Goal: Answer question/provide support: Share knowledge or assist other users

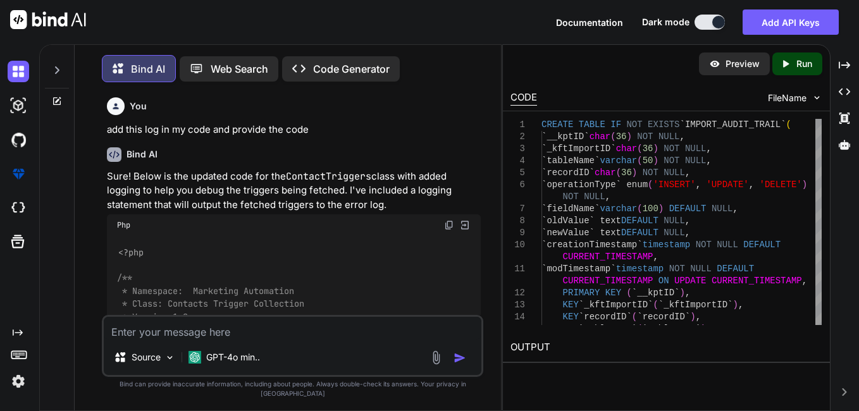
scroll to position [23281, 0]
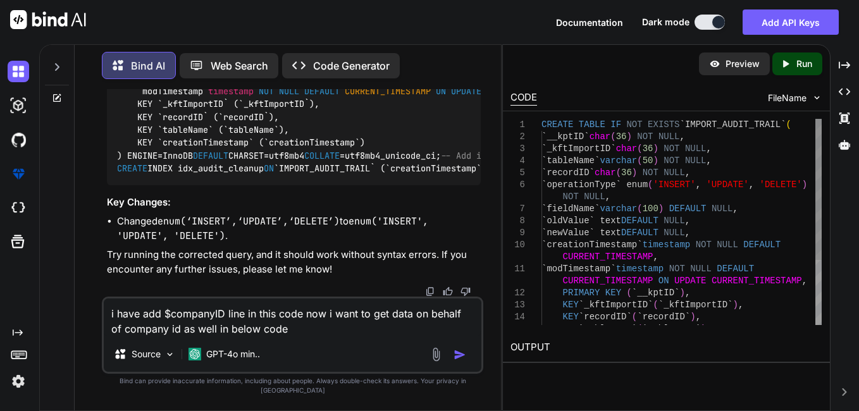
type textarea "i have add $companyID line in this code now i want to get data on behalf of com…"
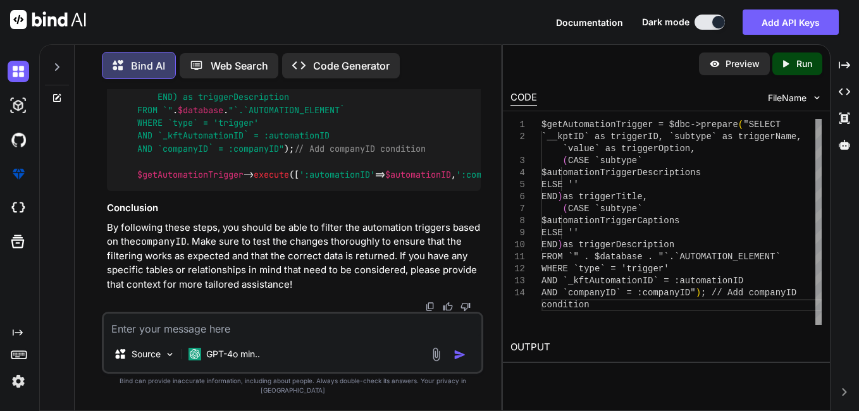
scroll to position [24652, 0]
click at [218, 337] on textarea at bounding box center [293, 325] width 378 height 23
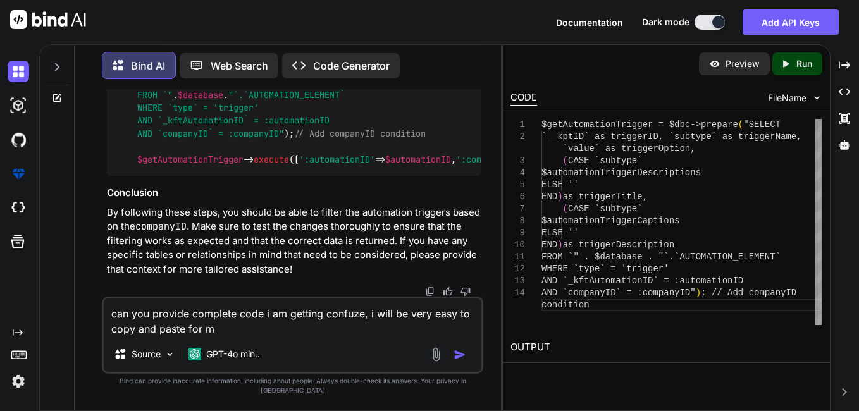
type textarea "can you provide complete code i am getting confuze, i will be very easy to copy…"
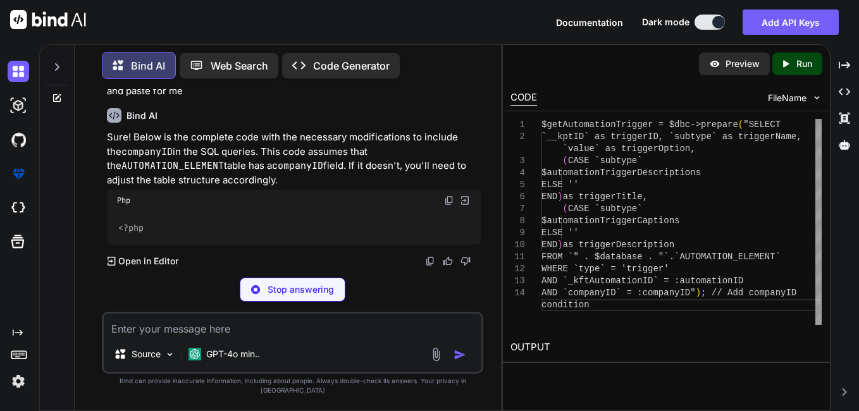
scroll to position [27126, 0]
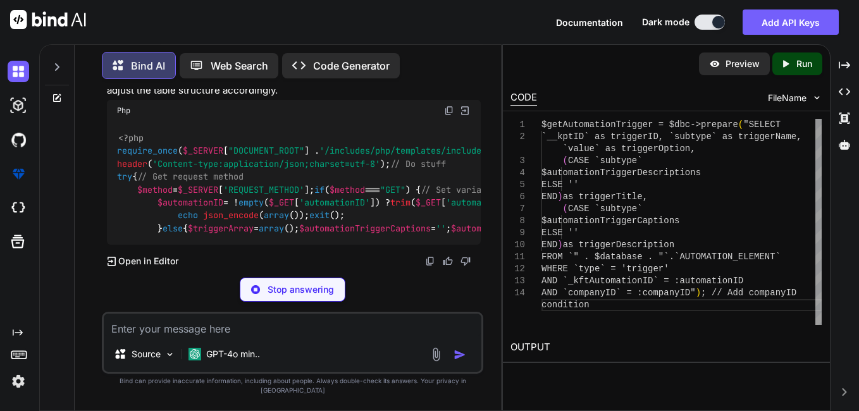
click at [224, 82] on code "AUTOMATION_ELEMENT" at bounding box center [172, 76] width 103 height 13
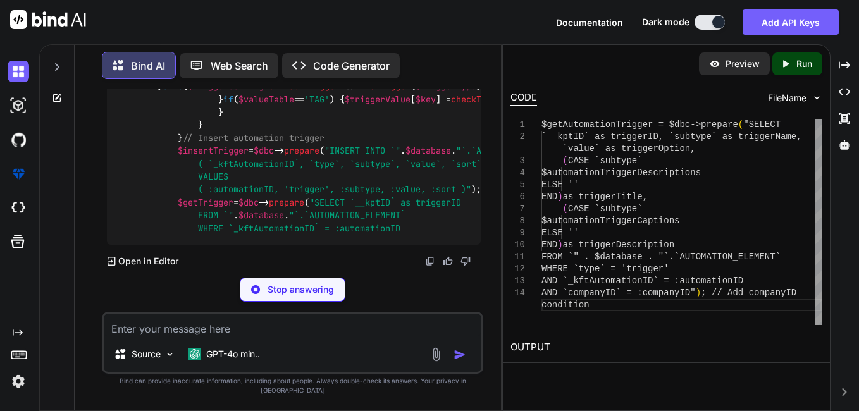
click at [163, 337] on textarea at bounding box center [293, 325] width 378 height 23
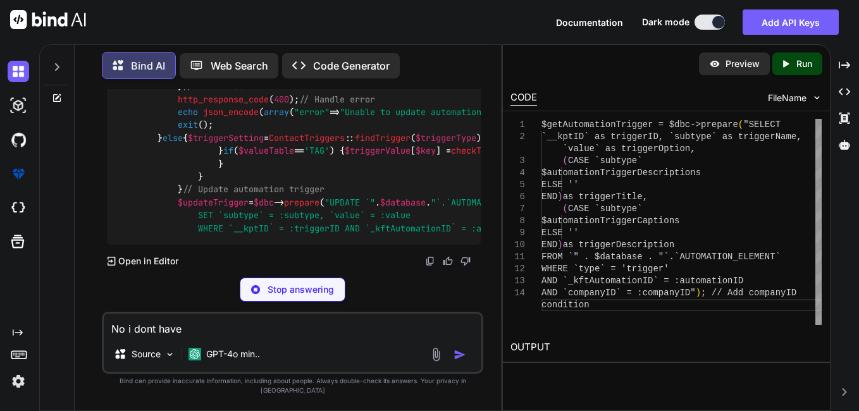
copy p "companyID"
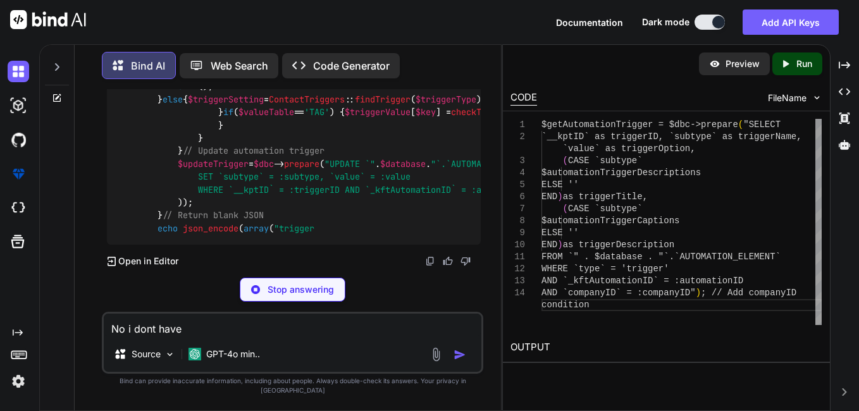
click at [196, 337] on textarea "No i dont have" at bounding box center [293, 325] width 378 height 23
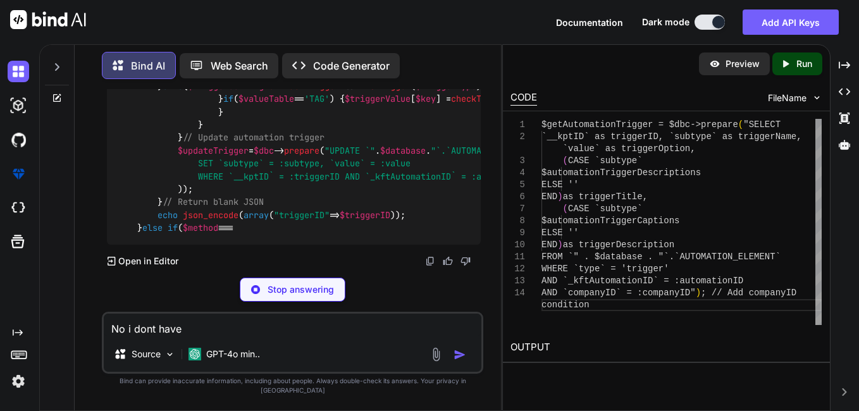
paste textarea "companyID"
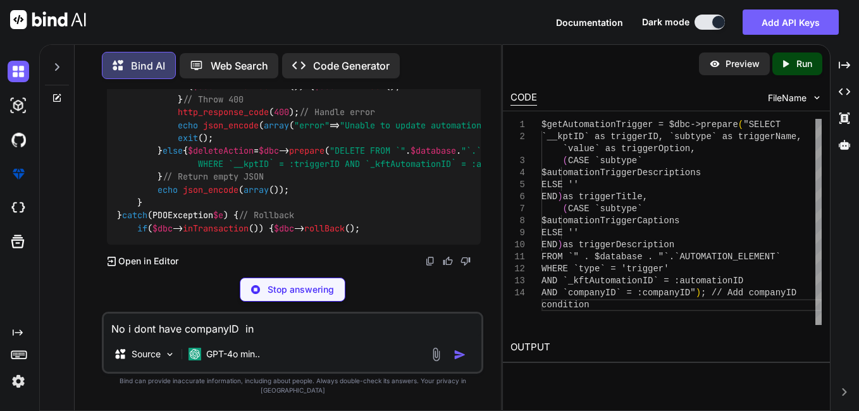
copy p "AUTOMATION_ELEMENT"
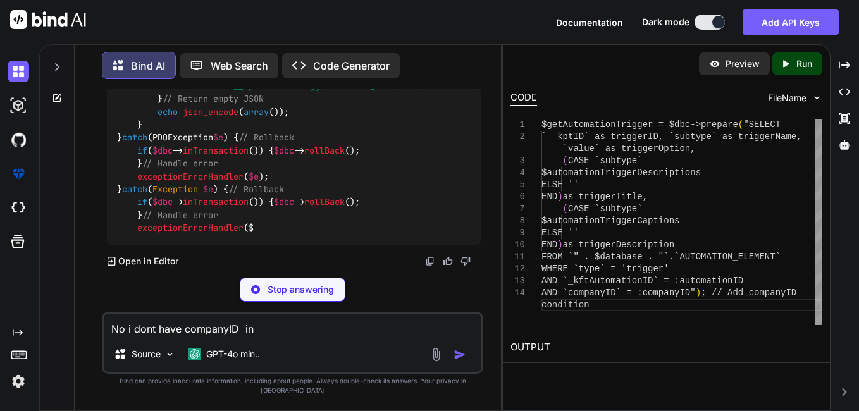
click at [279, 337] on textarea "No i dont have companyID in" at bounding box center [293, 325] width 378 height 23
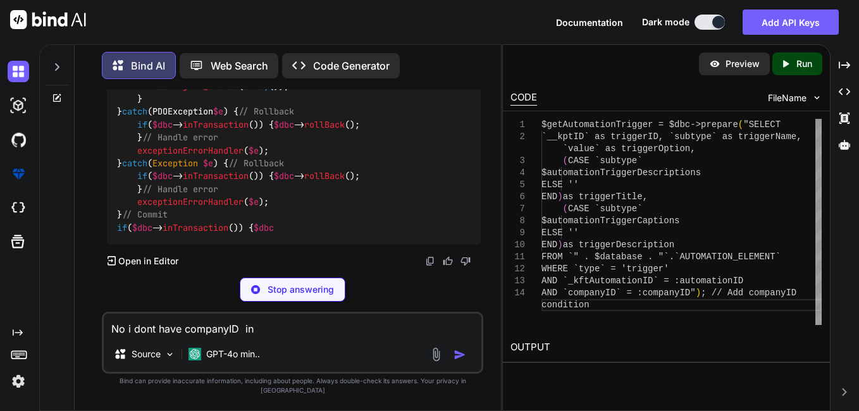
paste textarea "AUTOMATION_ELEMENT"
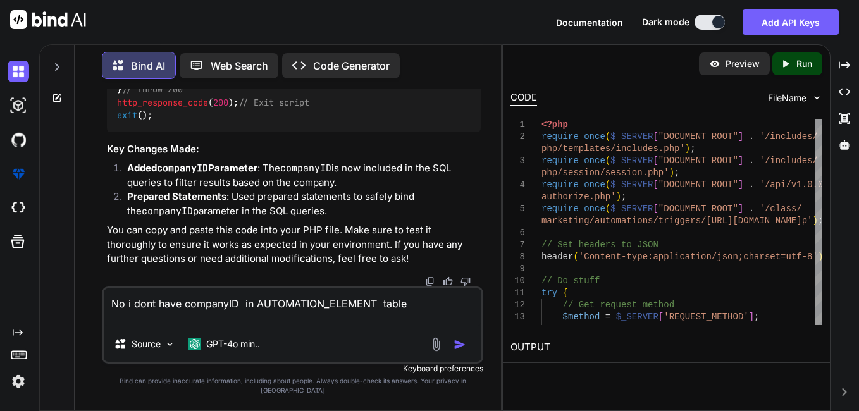
type textarea "No i dont have companyID in AUTOMATION_ELEMENT table"
click at [464, 351] on img "button" at bounding box center [460, 345] width 13 height 13
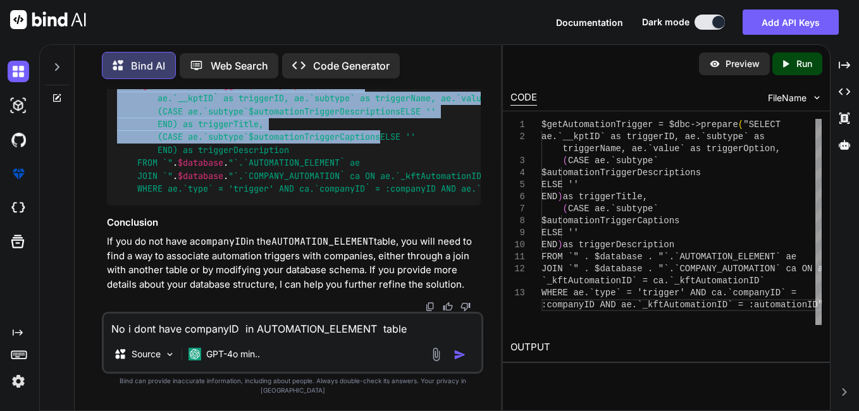
scroll to position [33108, 0]
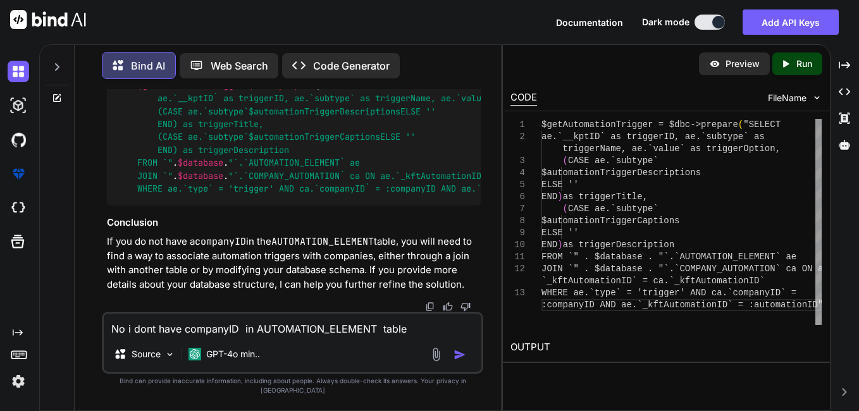
drag, startPoint x: 309, startPoint y: 168, endPoint x: 246, endPoint y: 124, distance: 77.2
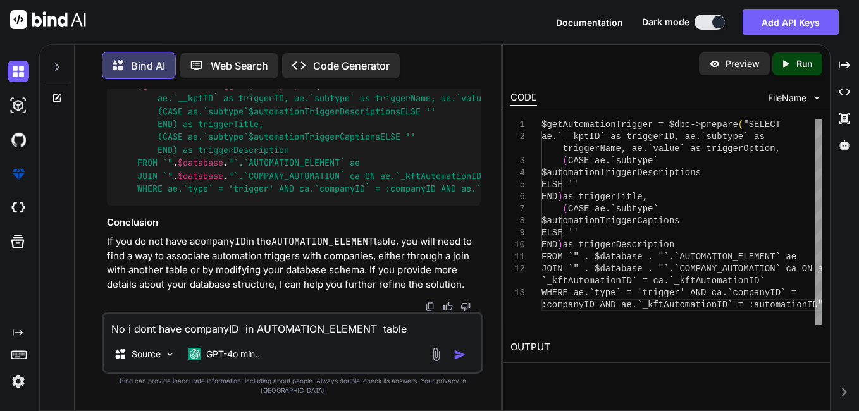
drag, startPoint x: 115, startPoint y: 161, endPoint x: 480, endPoint y: 199, distance: 367.0
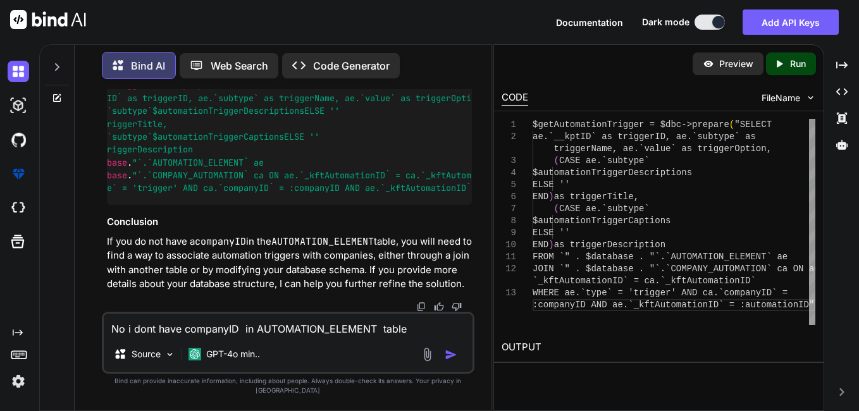
scroll to position [32948, 0]
drag, startPoint x: 502, startPoint y: 99, endPoint x: 485, endPoint y: 103, distance: 17.4
click at [485, 103] on div "Bind AI Web Search Created with Pixso. Code Generator You add this log in my co…" at bounding box center [449, 227] width 820 height 367
drag, startPoint x: 160, startPoint y: 185, endPoint x: 103, endPoint y: 161, distance: 62.6
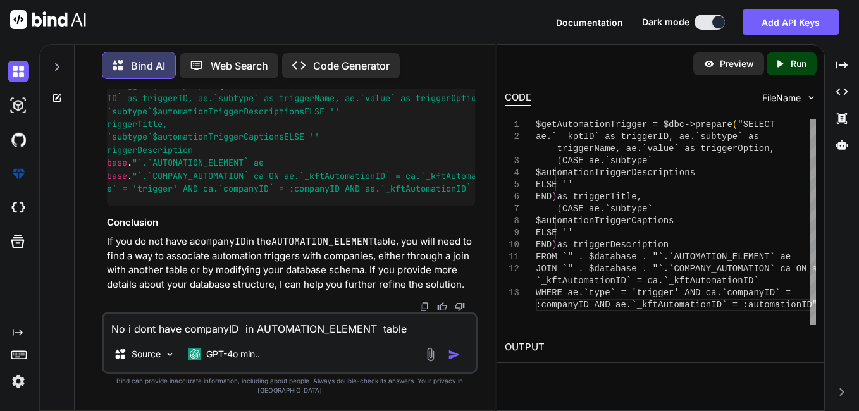
click at [103, 161] on div "You add this log in my code and provide the code Bind AI Sure! Below is the upd…" at bounding box center [290, 249] width 376 height 321
drag, startPoint x: 103, startPoint y: 161, endPoint x: 216, endPoint y: 127, distance: 118.3
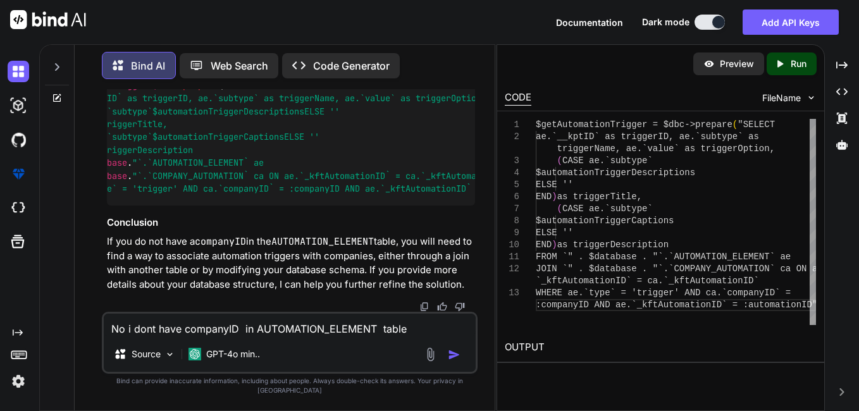
drag, startPoint x: 304, startPoint y: 292, endPoint x: 117, endPoint y: 292, distance: 187.3
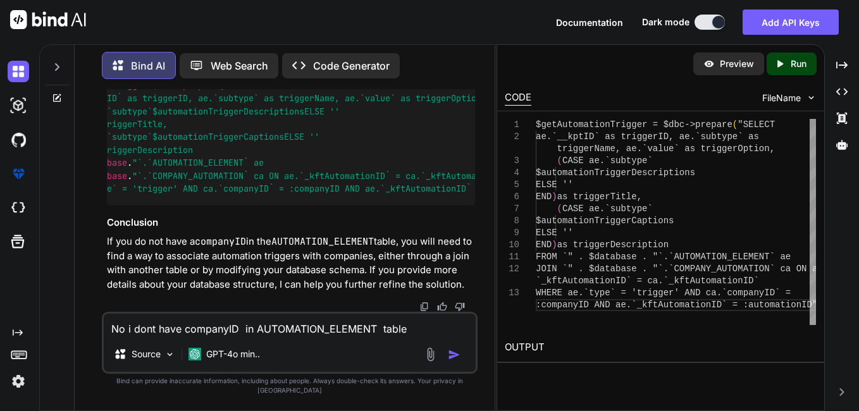
click at [198, 337] on textarea "No i dont have companyID in AUTOMATION_ELEMENT table" at bounding box center [290, 325] width 372 height 23
type textarea "S"
click at [385, 337] on textarea "Actually in my company automation we are not getting tag" at bounding box center [290, 325] width 372 height 23
paste textarea "Contact is added to a tag"
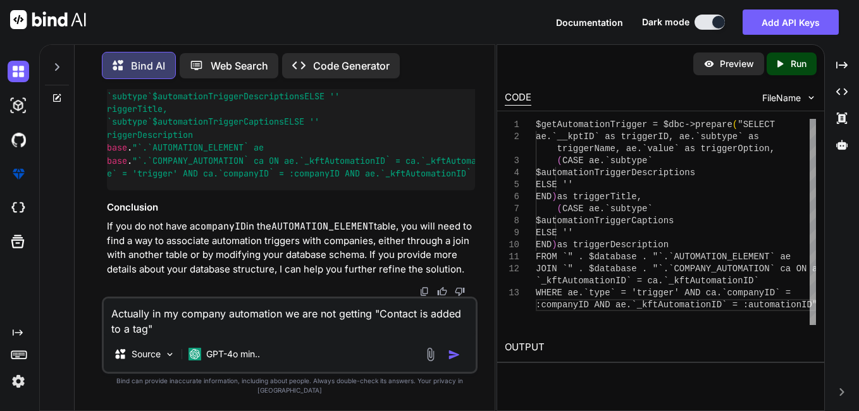
click at [210, 337] on textarea "Actually in my company automation we are not getting "Contact is added to a tag"" at bounding box center [290, 318] width 372 height 38
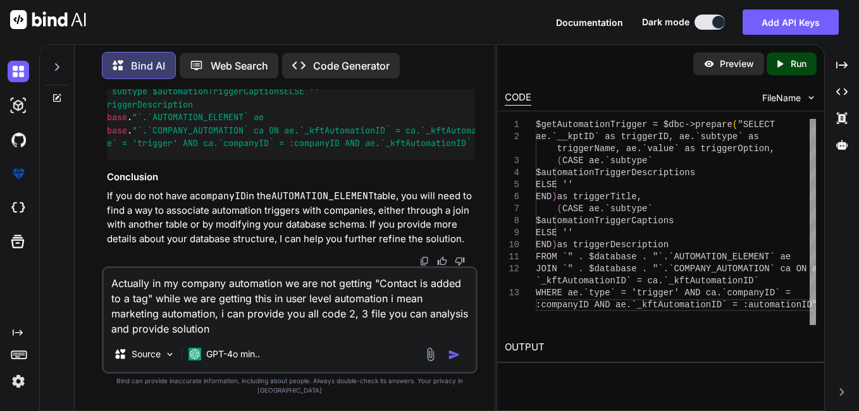
click at [209, 337] on textarea "Actually in my company automation we are not getting "Contact is added to a tag…" at bounding box center [290, 302] width 372 height 68
paste textarea "<?php /** * Namespace: Marketing Automation * Class: Contacts Trigger Collectio…"
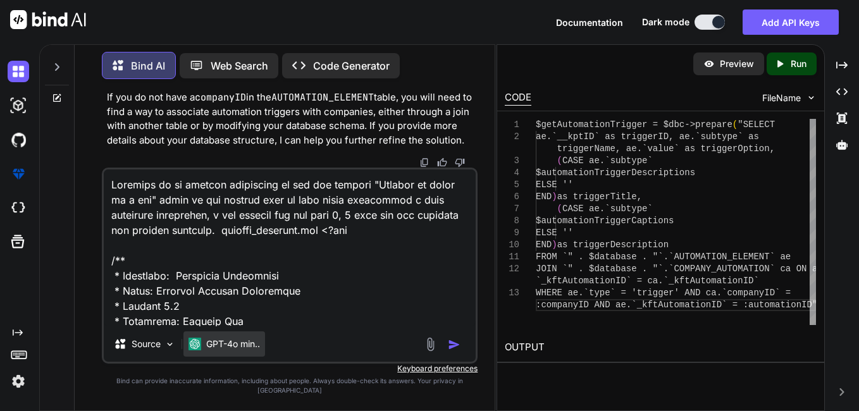
scroll to position [6380, 0]
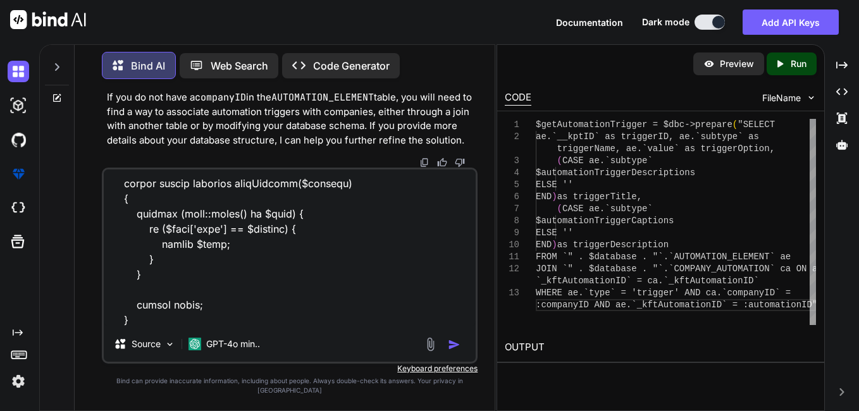
paste textarea "<?php require_once($_SERVER["DOCUMENT_ROOT"] . '/includes/php/templates/include…"
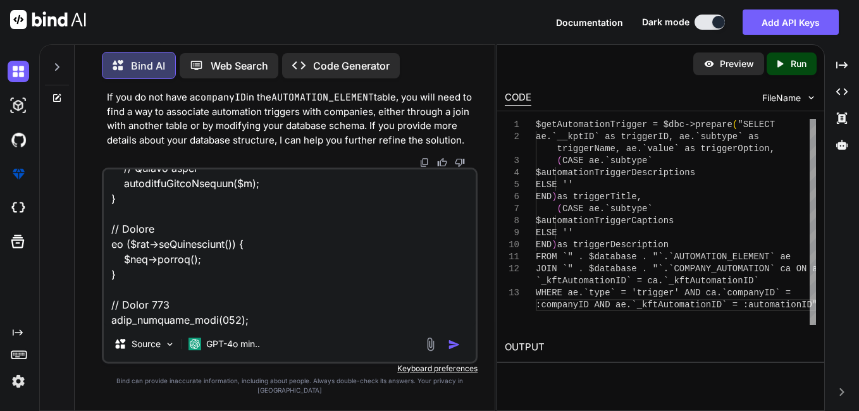
click at [171, 323] on textarea at bounding box center [290, 248] width 372 height 157
click at [170, 317] on textarea at bounding box center [290, 248] width 372 height 157
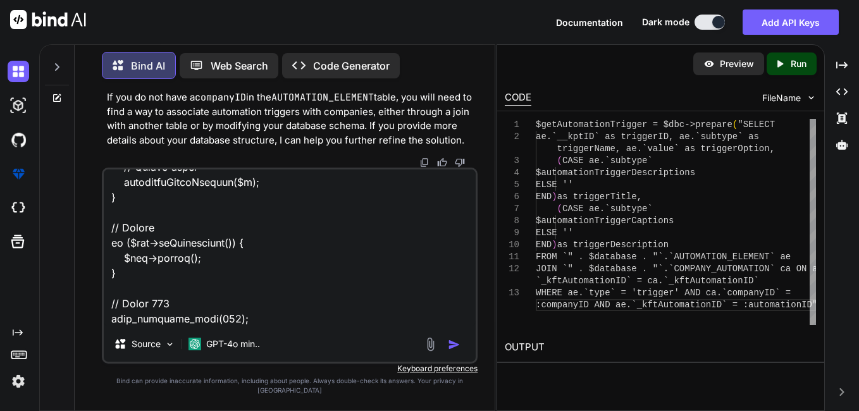
scroll to position [13549, 0]
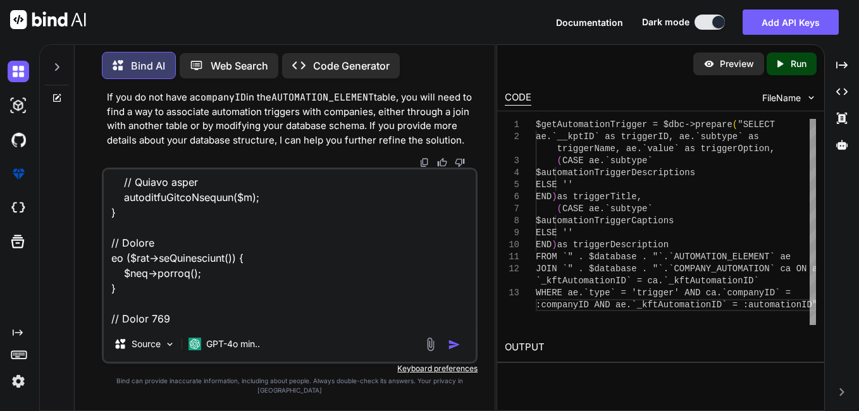
paste textarea "<form> <div class="modal fade modal-fullscreen modal-fullscreen-bottom-footer" …"
type textarea "Actually in my company automation we are not getting "Contact is added to a tag…"
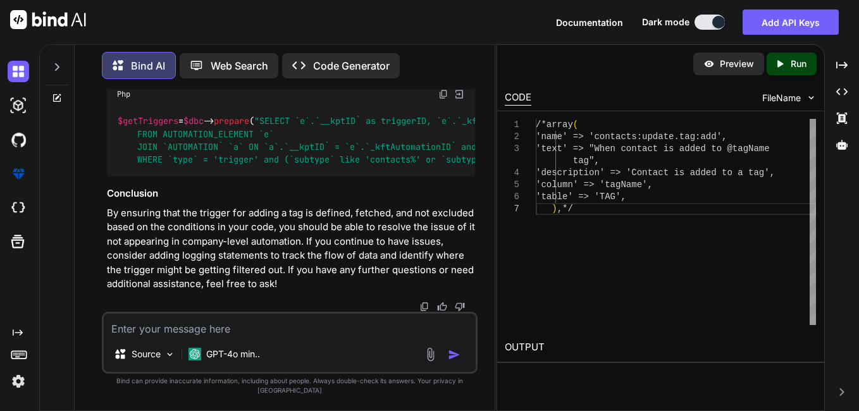
scroll to position [39391, 0]
drag, startPoint x: 162, startPoint y: 285, endPoint x: 127, endPoint y: 206, distance: 87.0
copy span "/*array( 'name' => 'contacts:update.tag:add', 'text' => "When contact is added …"
drag, startPoint x: 255, startPoint y: 162, endPoint x: 472, endPoint y: 163, distance: 217.1
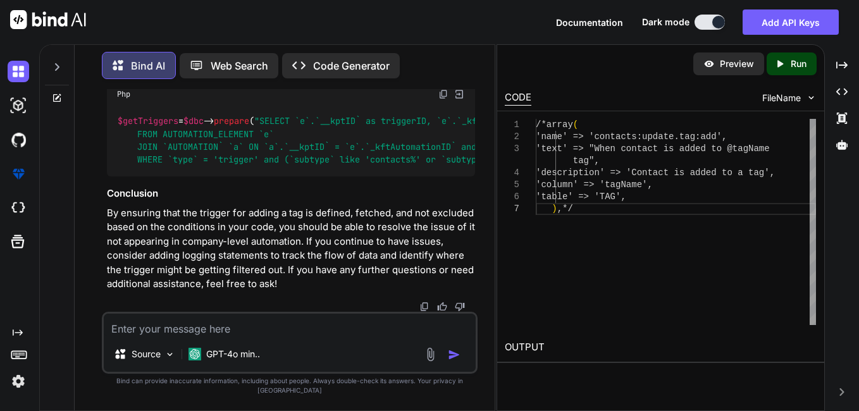
drag, startPoint x: 211, startPoint y: 221, endPoint x: 400, endPoint y: 221, distance: 188.6
copy span "'contacts:update.tag:add',"
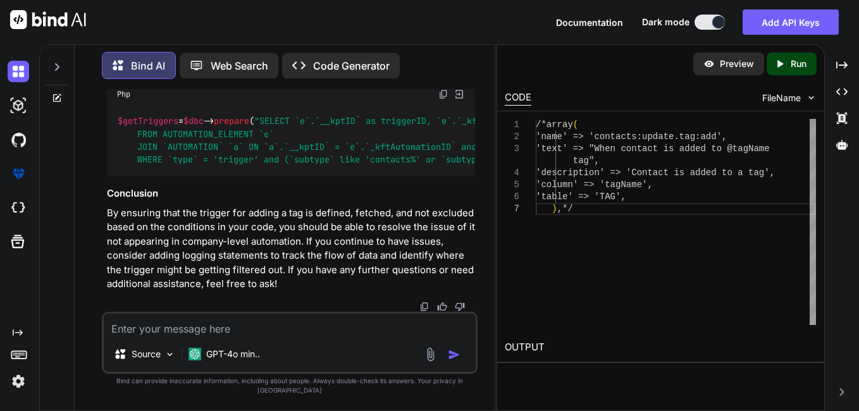
click at [228, 337] on textarea at bounding box center [290, 325] width 372 height 23
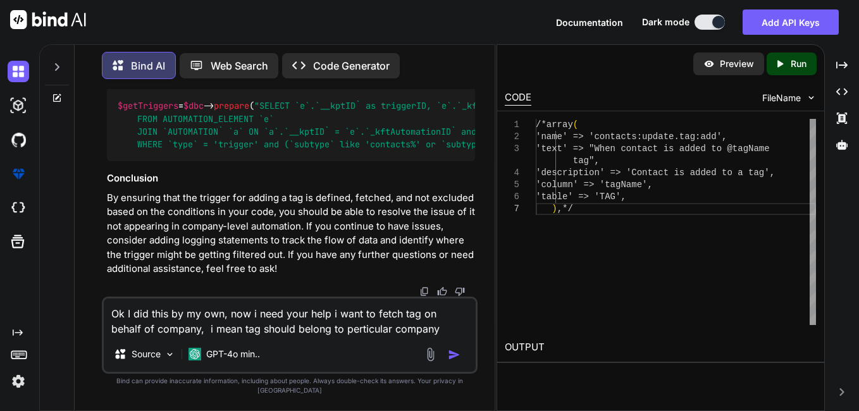
click at [321, 336] on textarea "Ok I did this by my own, now i need your help i want to fetch tag on behalf of …" at bounding box center [290, 318] width 372 height 38
drag, startPoint x: 321, startPoint y: 336, endPoint x: 409, endPoint y: 337, distance: 87.3
click at [409, 337] on textarea "Ok I did this by my own, now i need your help i want to fetch tag on behalf of …" at bounding box center [290, 318] width 372 height 38
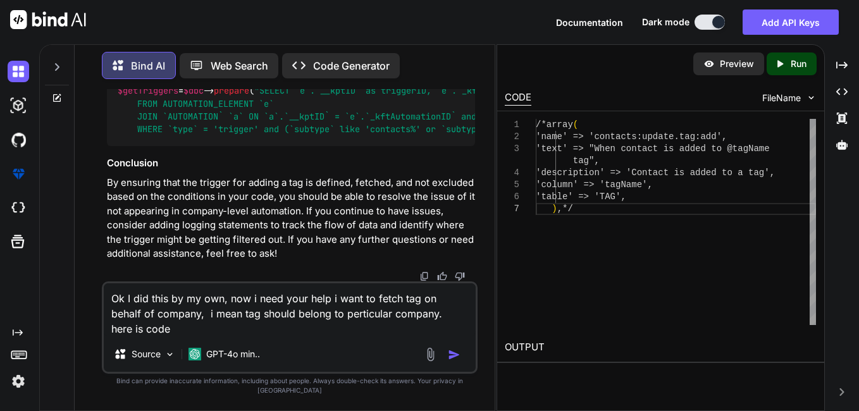
paste textarea "<form> <div class="modal fade modal-fullscreen modal-fullscreen-bottom-footer" …"
type textarea "Ok I did this by my own, now i need your help i want to fetch tag on behalf of …"
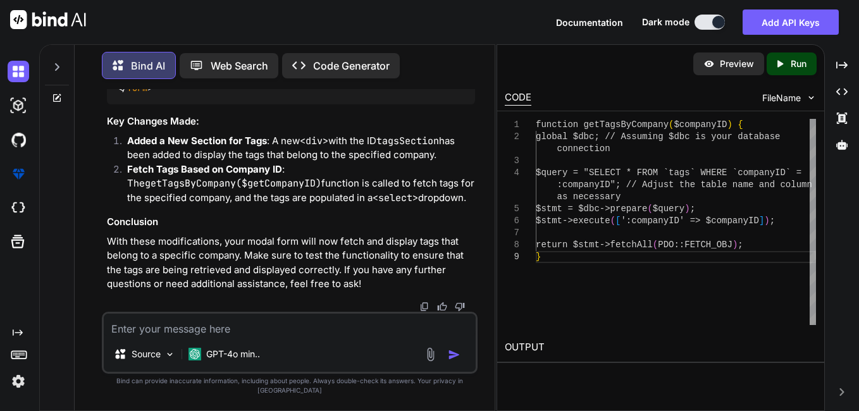
scroll to position [0, 0]
click at [608, 121] on div "function getTagsByCompany ( $companyID ) { global $dbc; // Assuming $dbc is you…" at bounding box center [676, 222] width 280 height 206
click at [623, 254] on div "function getTagsByCompany ( $companyID ) { global $dbc; // Assuming $dbc is you…" at bounding box center [676, 222] width 280 height 206
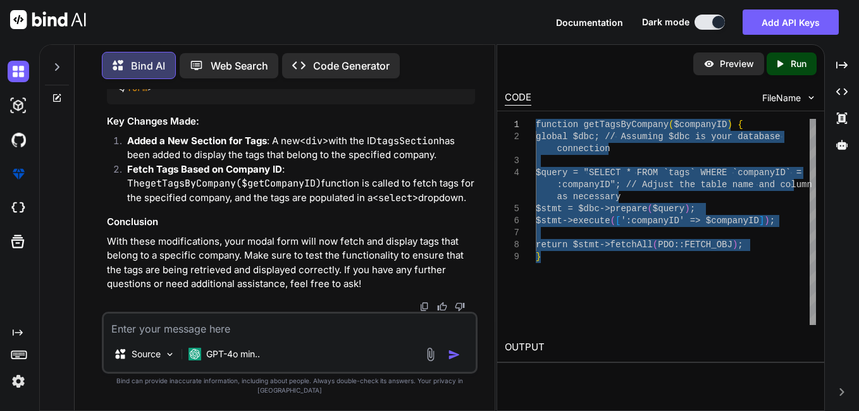
drag, startPoint x: 535, startPoint y: 225, endPoint x: 517, endPoint y: 121, distance: 105.4
click at [536, 121] on div "function getTagsByCompany ( $companyID ) { global $dbc; // Assuming $dbc is you…" at bounding box center [676, 222] width 280 height 206
type textarea "function getTagsByCompany($companyID) { global $dbc; // Assuming $dbc is your d…"
